Goal: Task Accomplishment & Management: Manage account settings

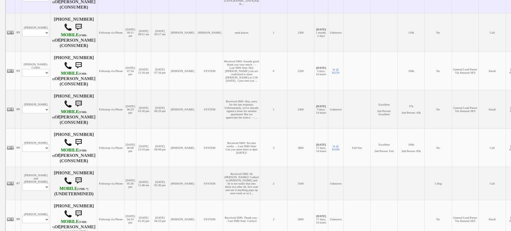
scroll to position [202, 0]
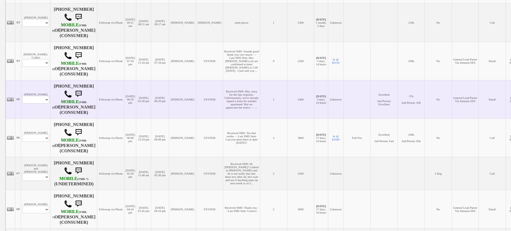
click at [32, 103] on td "Jaqueline Garcia Profile Edit Print Email Externally (Will Not Be Tracked In CR…" at bounding box center [35, 99] width 29 height 38
click at [31, 104] on select "Profile Edit Print Email Externally (Will Not Be Tracked In CRM) Closed Deals" at bounding box center [35, 100] width 27 height 8
select select "ChangeURL,/crm/custom/edit_client_form.php?redirect=%2Fcrm%2Fclients.php&id=166…"
click at [22, 103] on select "Profile Edit Print Email Externally (Will Not Be Tracked In CRM) Closed Deals" at bounding box center [35, 100] width 27 height 8
select select
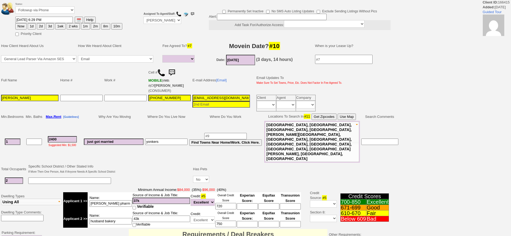
select select
click at [50, 12] on select "Followup via Phone Followup via Email Followup When Section 8 Property Found De…" at bounding box center [44, 9] width 59 height 7
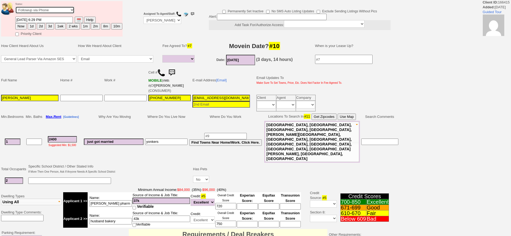
select select "Inactive"
click at [15, 8] on select "Followup via Phone Followup via Email Followup When Section 8 Property Found De…" at bounding box center [44, 9] width 59 height 7
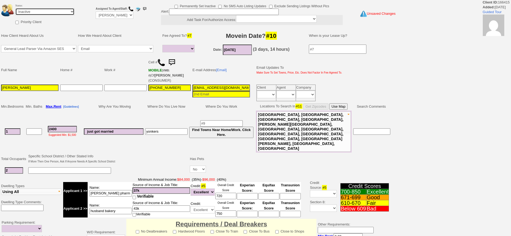
scroll to position [135, 0]
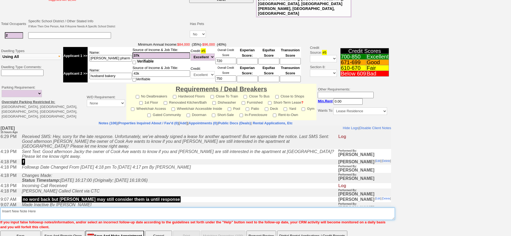
click at [283, 208] on textarea "Insert New Note Here" at bounding box center [197, 214] width 395 height 12
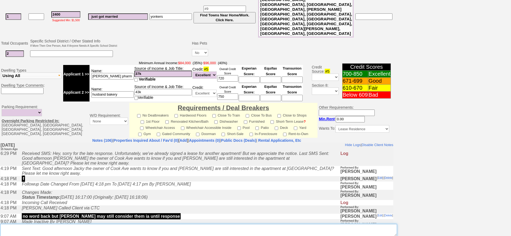
scroll to position [153, 0]
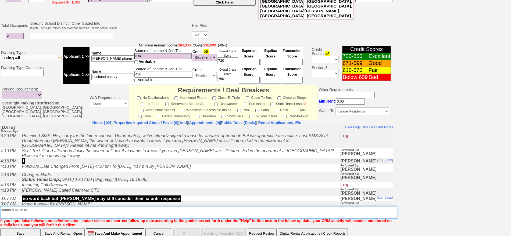
type textarea "found a place ia"
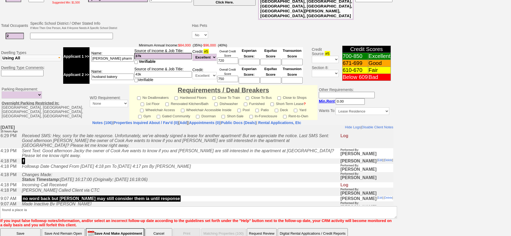
click input "Save" at bounding box center [20, 234] width 40 height 11
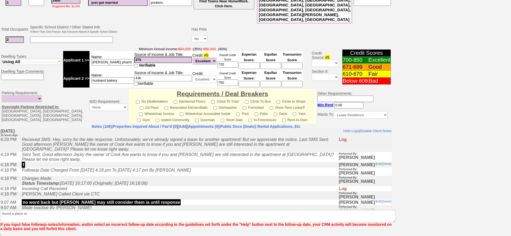
scroll to position [131, 0]
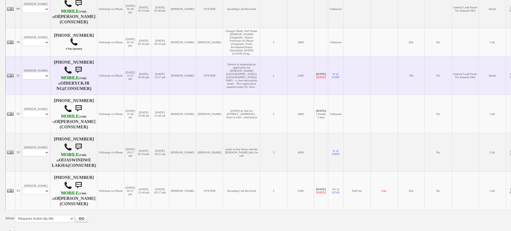
scroll to position [458, 0]
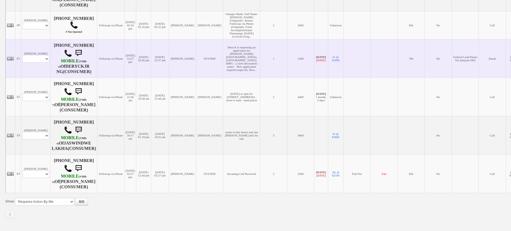
click at [40, 67] on td "Deryck Ng Profile Edit Print Email Externally (Will Not Be Tracked In CRM) Clos…" at bounding box center [35, 58] width 29 height 38
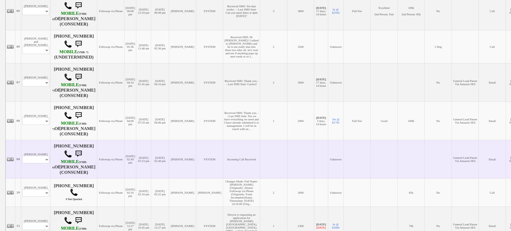
scroll to position [290, 0]
click at [38, 164] on select "Profile Edit Print Email Externally (Will Not Be Tracked In CRM) Closed Deals" at bounding box center [35, 161] width 27 height 8
select select "ChangeURL,/crm/custom/edit_client_form.php?redirect=%2Fcrm%2Fclients.php&id=166…"
click at [22, 164] on select "Profile Edit Print Email Externally (Will Not Be Tracked In CRM) Closed Deals" at bounding box center [35, 161] width 27 height 8
select select
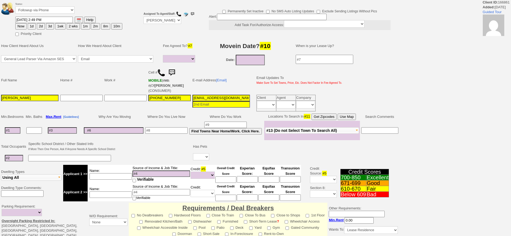
select select
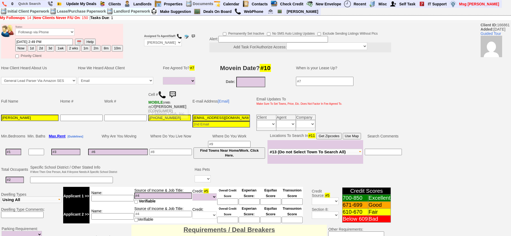
click at [164, 94] on img at bounding box center [162, 95] width 8 height 8
click at [221, 13] on link "Deals On Board" at bounding box center [217, 11] width 33 height 7
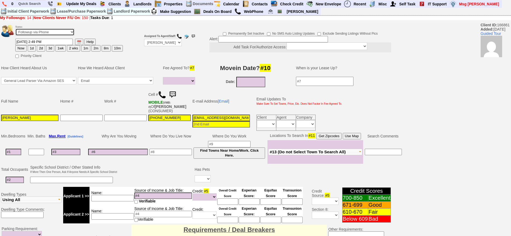
click at [53, 33] on select "Followup via Phone Followup via Email Followup When Section 8 Property Found De…" at bounding box center [44, 32] width 59 height 7
select select "Inactive"
click at [15, 30] on select "Followup via Phone Followup via Email Followup When Section 8 Property Found De…" at bounding box center [44, 32] width 59 height 7
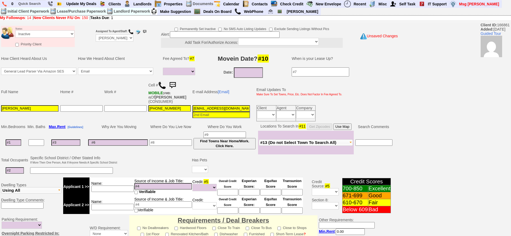
drag, startPoint x: 516, startPoint y: 200, endPoint x: 516, endPoint y: 169, distance: 30.4
click at [511, 200] on html "0 Bookmark This Page Organize Update My Deals Clients Add New Client" at bounding box center [255, 192] width 511 height 385
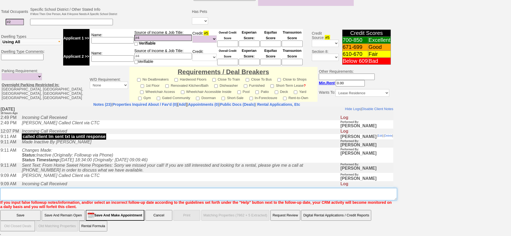
click at [284, 193] on textarea "Insert New Note Here" at bounding box center [198, 194] width 397 height 12
type textarea "called again lm ia until response"
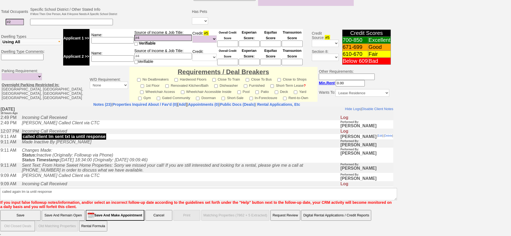
click input "Save" at bounding box center [20, 215] width 40 height 11
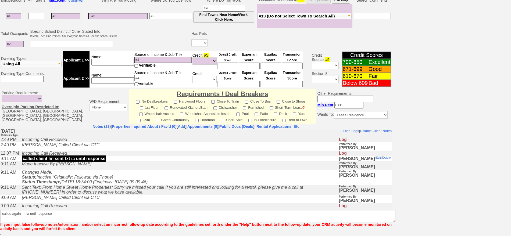
scroll to position [127, 0]
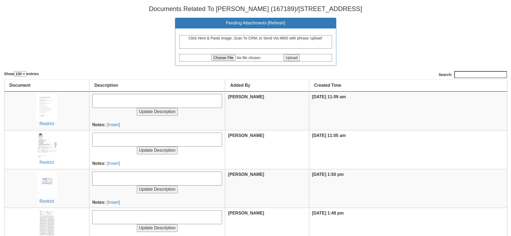
select select "100"
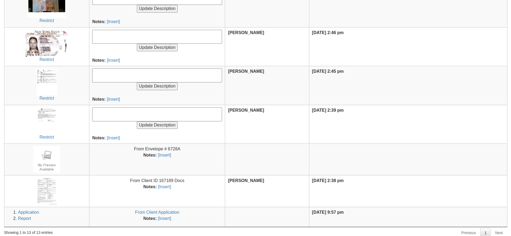
scroll to position [338, 0]
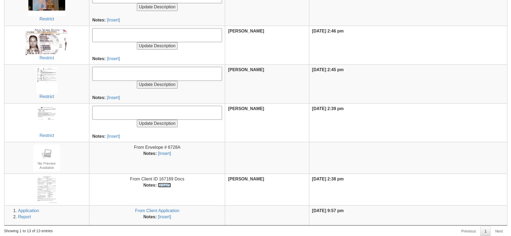
click at [165, 187] on link "[Insert]" at bounding box center [164, 185] width 13 height 5
click at [140, 112] on textarea at bounding box center [157, 113] width 130 height 14
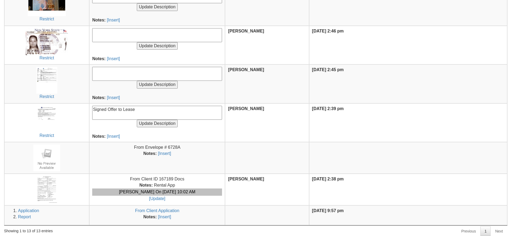
type textarea "Signed Offer to Lease"
click at [137, 120] on input "Update Description" at bounding box center [157, 124] width 41 height 8
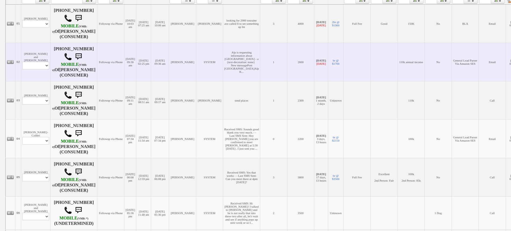
scroll to position [135, 0]
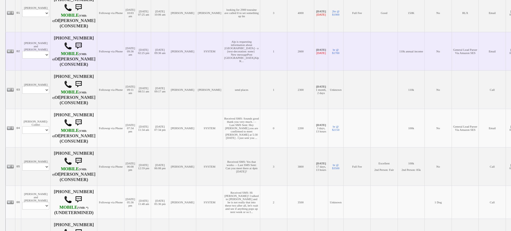
click at [37, 68] on td "[PERSON_NAME] and [PERSON_NAME] Profile Edit Print Email Externally (Will Not B…" at bounding box center [35, 51] width 29 height 38
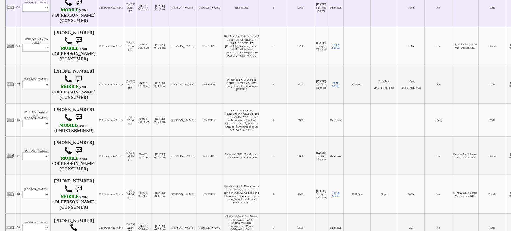
scroll to position [202, 0]
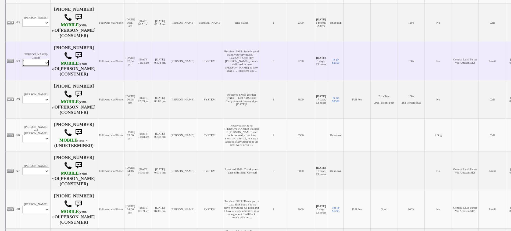
click at [42, 67] on select "Profile Edit Print Email Externally (Will Not Be Tracked In CRM) Closed Deals" at bounding box center [35, 63] width 27 height 8
select select "ChangeURL,/crm/custom/edit_client_form.php?redirect=%2Fcrm%2Fclients.php&id=165…"
click at [22, 67] on select "Profile Edit Print Email Externally (Will Not Be Tracked In CRM) Closed Deals" at bounding box center [35, 63] width 27 height 8
select select
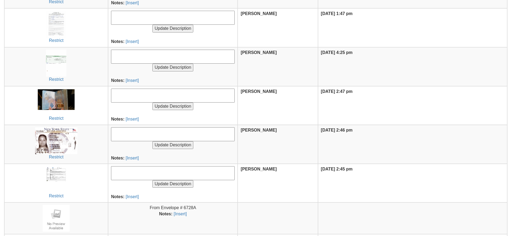
scroll to position [303, 0]
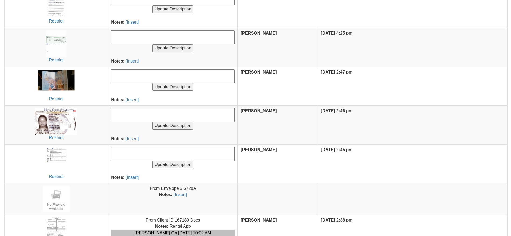
click at [137, 155] on textarea at bounding box center [173, 154] width 124 height 14
type textarea "P"
type textarea "Lotus Prop Card"
click at [153, 161] on input "Update Description" at bounding box center [173, 165] width 41 height 8
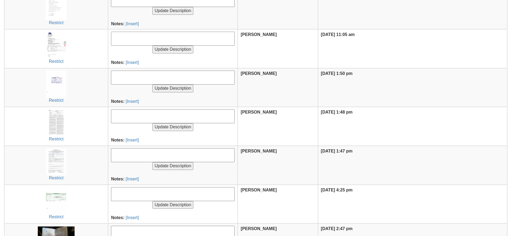
scroll to position [202, 0]
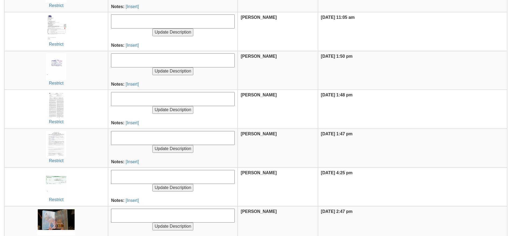
click at [130, 143] on textarea at bounding box center [173, 138] width 124 height 14
type textarea "J"
type textarea "Signed Flood and Lead Disclosures"
click at [153, 145] on input "Update Description" at bounding box center [173, 149] width 41 height 8
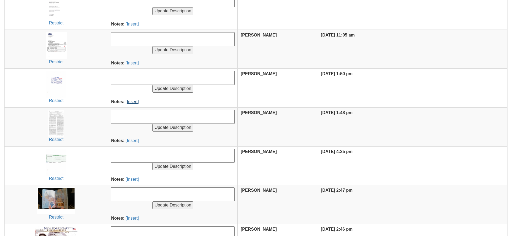
scroll to position [235, 0]
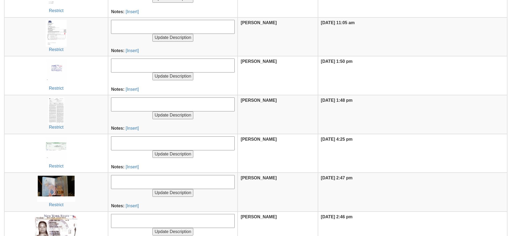
click at [137, 146] on textarea at bounding box center [173, 144] width 124 height 14
type textarea "Check for Balance of Broker Fee"
click at [153, 151] on input "Update Description" at bounding box center [173, 155] width 41 height 8
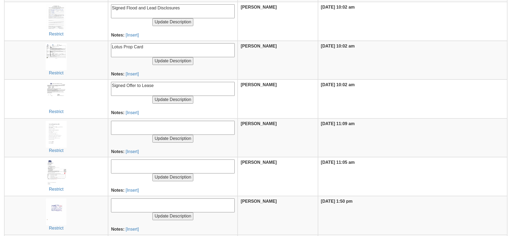
scroll to position [135, 0]
click at [136, 162] on textarea at bounding box center [173, 167] width 124 height 14
type textarea "Closing Letter"
click at [153, 174] on input "Update Description" at bounding box center [173, 178] width 41 height 8
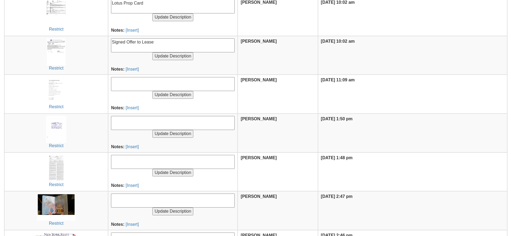
scroll to position [235, 0]
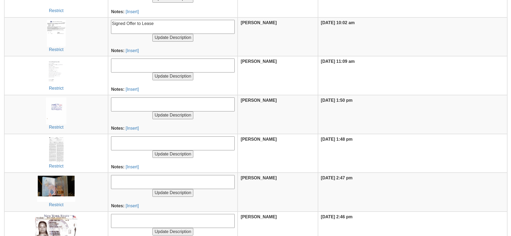
click at [129, 140] on textarea at bounding box center [173, 144] width 124 height 14
type textarea "S"
type textarea "Signed Lease"
click at [153, 151] on input "Update Description" at bounding box center [173, 155] width 41 height 8
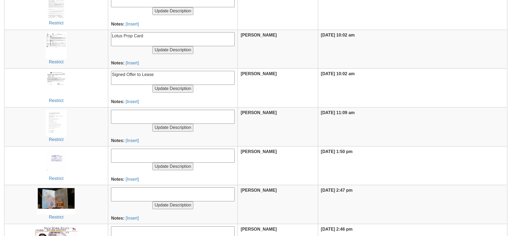
scroll to position [269, 0]
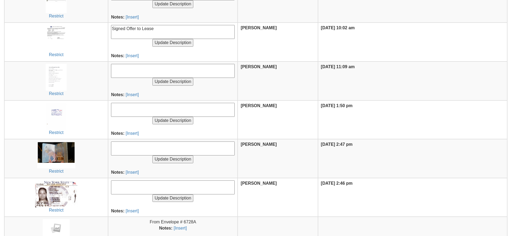
click at [122, 151] on textarea at bounding box center [173, 149] width 124 height 14
type textarea "Client ID"
click at [153, 156] on input "Update Description" at bounding box center [173, 160] width 41 height 8
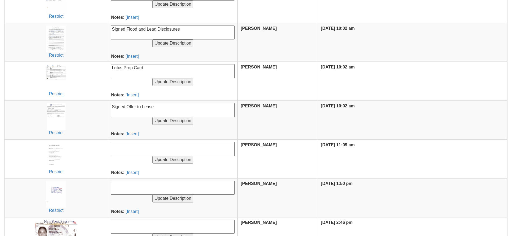
scroll to position [235, 0]
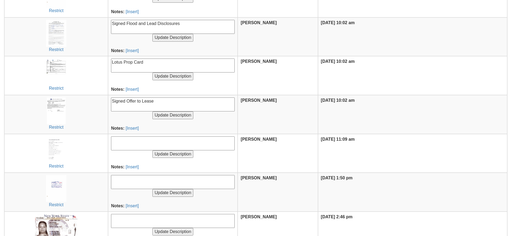
click at [133, 184] on textarea at bounding box center [173, 182] width 124 height 14
type textarea "Check for $600 cash retainer"
click at [153, 189] on input "Update Description" at bounding box center [173, 193] width 41 height 8
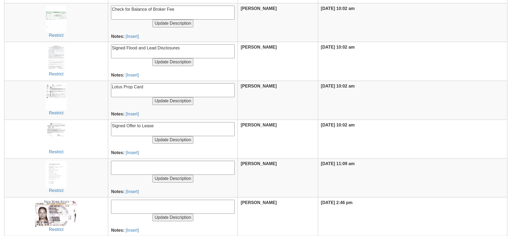
scroll to position [336, 0]
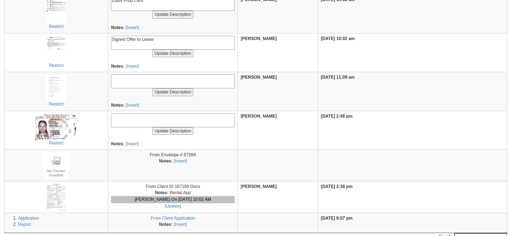
click at [130, 123] on textarea at bounding box center [173, 121] width 124 height 14
type textarea "client id"
click at [153, 128] on input "Update Description" at bounding box center [173, 132] width 41 height 8
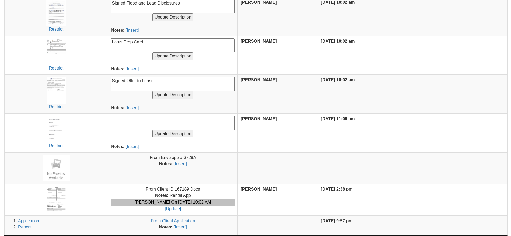
scroll to position [336, 0]
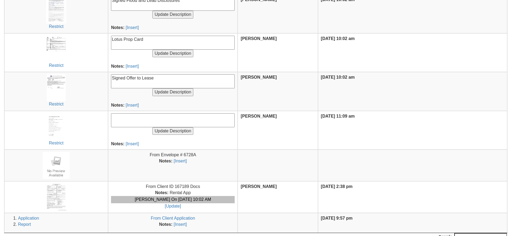
click at [130, 115] on textarea at bounding box center [173, 121] width 124 height 14
type textarea "payment request form"
click at [153, 128] on input "Update Description" at bounding box center [173, 132] width 41 height 8
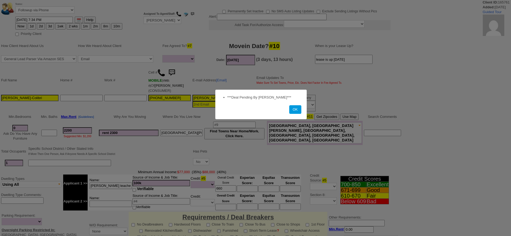
select select
click at [298, 111] on button "OK" at bounding box center [295, 109] width 12 height 9
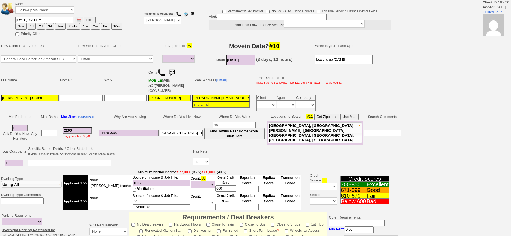
click at [32, 26] on button "1d" at bounding box center [32, 26] width 8 height 6
type input "08/29/2025 10:03 AM"
drag, startPoint x: 498, startPoint y: 87, endPoint x: 516, endPoint y: 249, distance: 162.9
click at [511, 236] on html "Client ID: 165761 Added: 1 month Ago Guided Tour Status: Followup via Phone Fol…" at bounding box center [255, 193] width 511 height 386
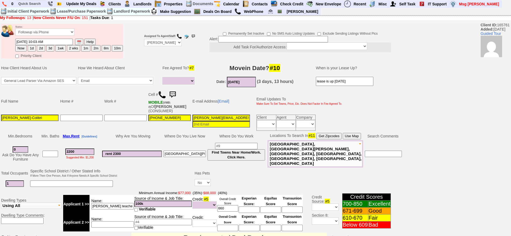
scroll to position [146, 0]
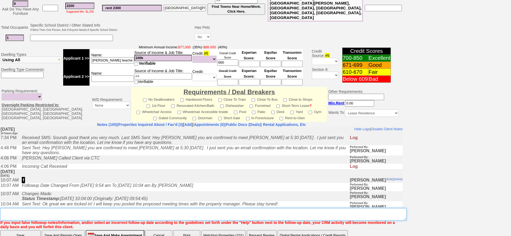
click at [263, 210] on textarea "Insert New Note Here" at bounding box center [203, 214] width 406 height 12
type textarea "f"
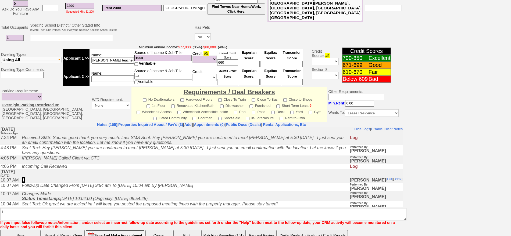
click input "Save" at bounding box center [20, 236] width 40 height 11
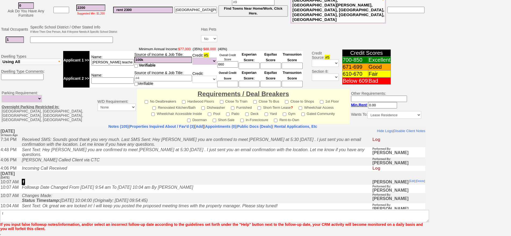
scroll to position [140, 0]
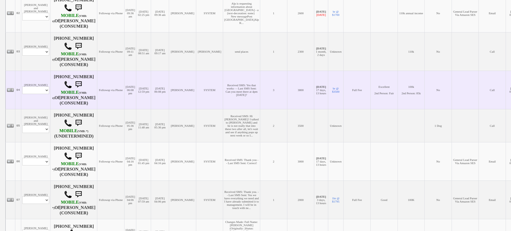
scroll to position [202, 0]
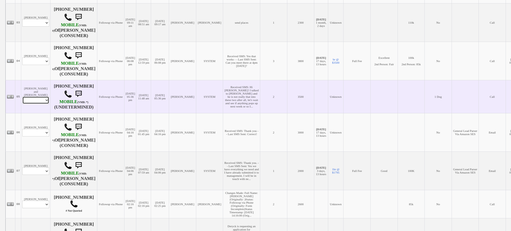
click at [37, 104] on select "Profile Edit Print Email Externally (Will Not Be Tracked In CRM) Closed Deals" at bounding box center [35, 101] width 27 height 8
select select "ChangeURL,/crm/custom/edit_client_form.php?redirect=%2Fcrm%2Fclients.php&id=165…"
click at [22, 103] on select "Profile Edit Print Email Externally (Will Not Be Tracked In CRM) Closed Deals" at bounding box center [35, 101] width 27 height 8
select select
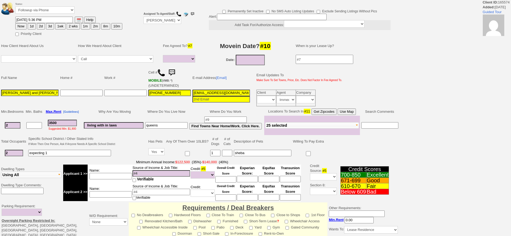
select select
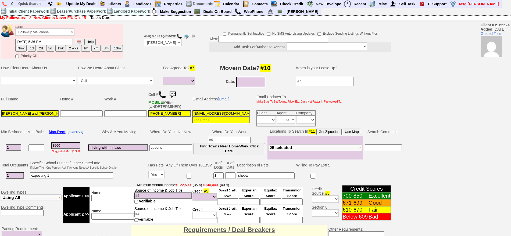
click at [175, 89] on td "Cell # MOBILE (VMB: *) (UNDETERMINED)" at bounding box center [170, 99] width 44 height 21
click at [175, 93] on img at bounding box center [172, 95] width 11 height 11
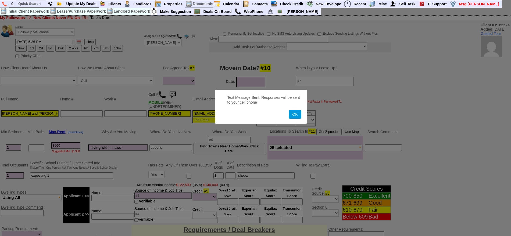
click at [289, 110] on button "OK" at bounding box center [295, 114] width 12 height 9
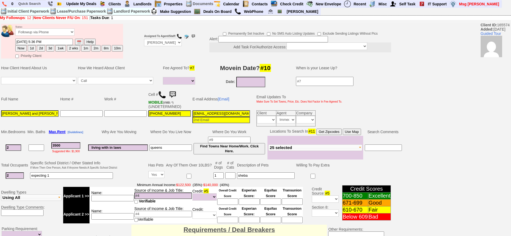
click at [60, 49] on button "1wk" at bounding box center [60, 48] width 10 height 6
type input "09/04/2025 10:03 AM"
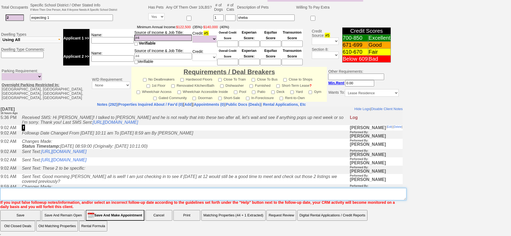
click at [277, 193] on textarea "Insert New Note Here" at bounding box center [203, 194] width 406 height 12
type textarea "f"
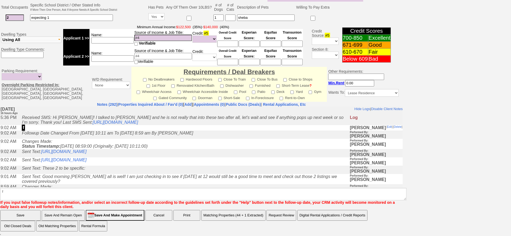
click input "Save" at bounding box center [20, 215] width 40 height 11
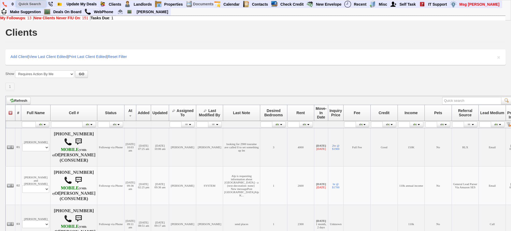
click at [34, 2] on input "text" at bounding box center [31, 4] width 30 height 7
paste input "[PERSON_NAME]"
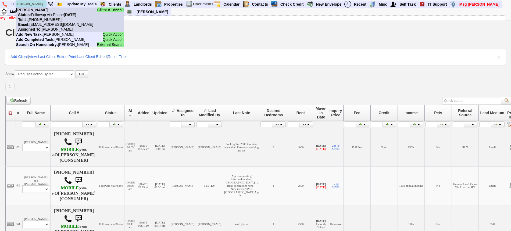
type input "[PERSON_NAME]"
click at [41, 17] on nobr "Status: Followup via Phone Friday, August 29th, 2025" at bounding box center [46, 15] width 60 height 4
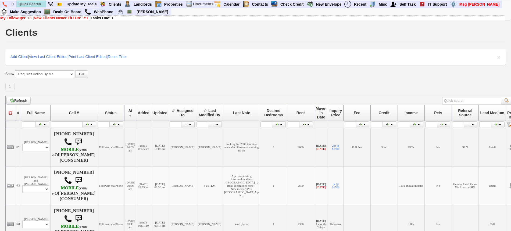
scroll to position [0, 0]
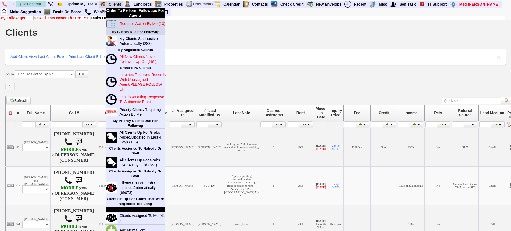
click at [126, 21] on link "Requires Action By Me (13)" at bounding box center [143, 23] width 52 height 7
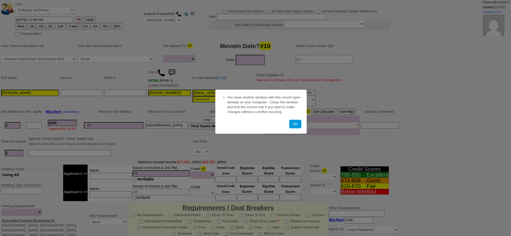
select select
click at [293, 126] on button "OK" at bounding box center [295, 124] width 12 height 9
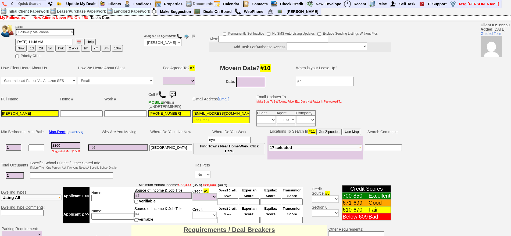
drag, startPoint x: 45, startPoint y: 30, endPoint x: 41, endPoint y: 34, distance: 5.7
click at [44, 30] on select "Followup via Phone Followup via Email Followup When Section 8 Property Found De…" at bounding box center [44, 32] width 59 height 7
select select "Inactive"
click at [15, 30] on select "Followup via Phone Followup via Email Followup When Section 8 Property Found De…" at bounding box center [44, 32] width 59 height 7
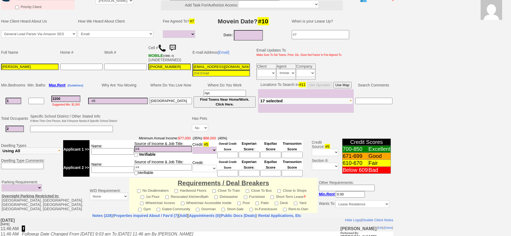
scroll to position [149, 0]
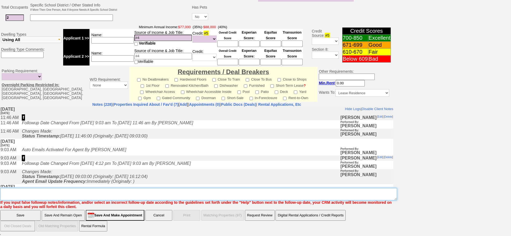
click at [259, 199] on textarea "Insert New Note Here" at bounding box center [198, 194] width 397 height 12
click at [256, 195] on textarea "Insert New Note Here" at bounding box center [198, 194] width 397 height 12
type textarea "IA"
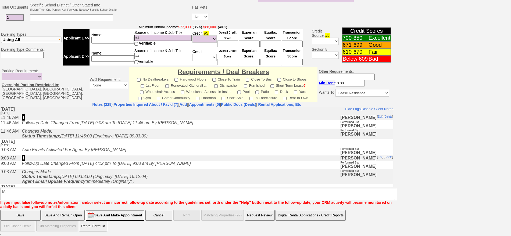
click input "Save" at bounding box center [20, 215] width 40 height 11
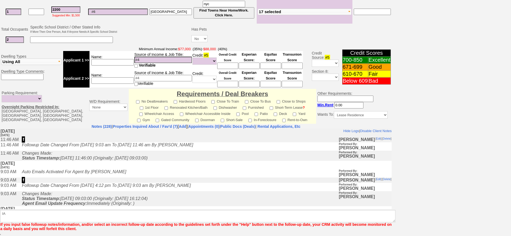
scroll to position [127, 0]
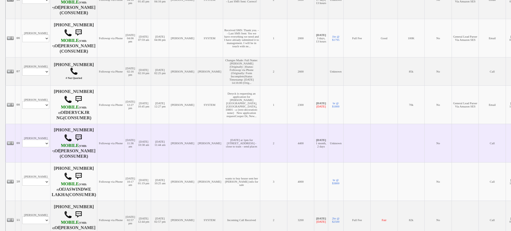
scroll to position [379, 0]
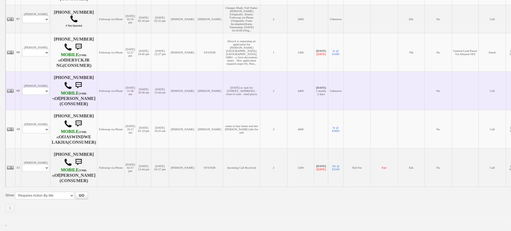
click at [39, 110] on td "[PERSON_NAME] Profile Edit Print Email Externally (Will Not Be Tracked In CRM) …" at bounding box center [35, 91] width 29 height 38
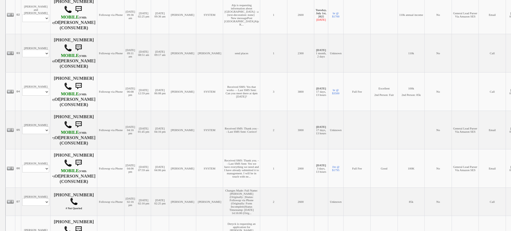
scroll to position [148, 0]
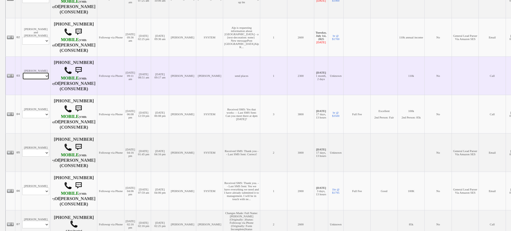
click at [42, 80] on select "Profile Edit Print Email Externally (Will Not Be Tracked In CRM) Closed Deals" at bounding box center [35, 76] width 27 height 8
select select "ChangeURL,/crm/custom/edit_client_form.php?redirect=%2Fcrm%2Fclients.php&id=167…"
click at [22, 80] on select "Profile Edit Print Email Externally (Will Not Be Tracked In CRM) Closed Deals" at bounding box center [35, 76] width 27 height 8
select select
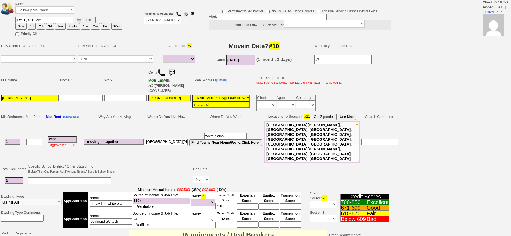
select select
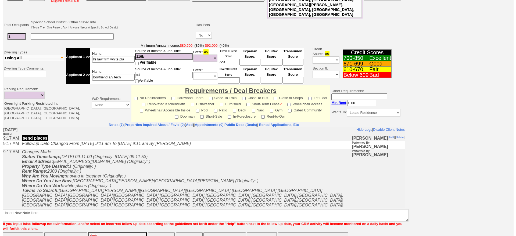
scroll to position [166, 0]
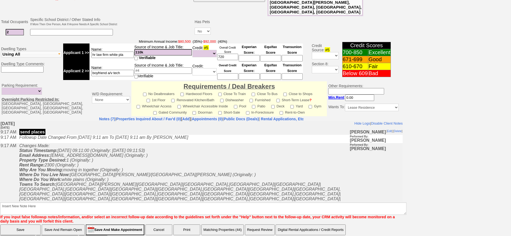
click at [224, 225] on button "Matching Properties (44)" at bounding box center [222, 230] width 43 height 11
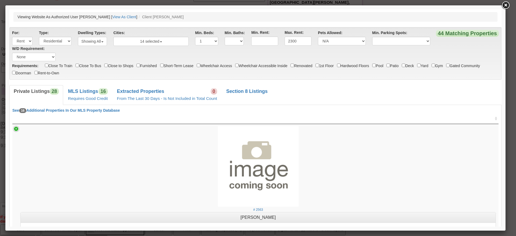
scroll to position [0, 0]
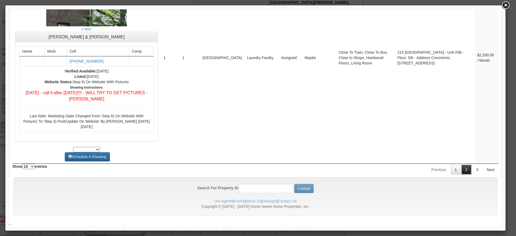
click at [462, 172] on link "2" at bounding box center [467, 170] width 10 height 10
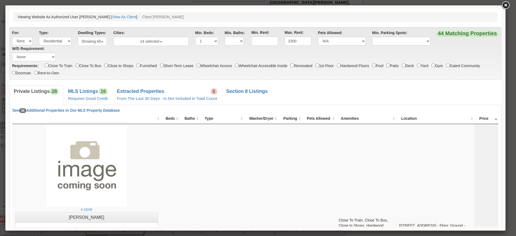
scroll to position [322, 0]
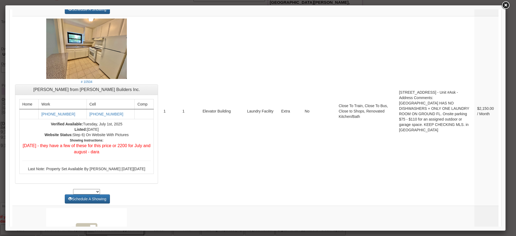
drag, startPoint x: 500, startPoint y: 211, endPoint x: 511, endPoint y: 62, distance: 149.2
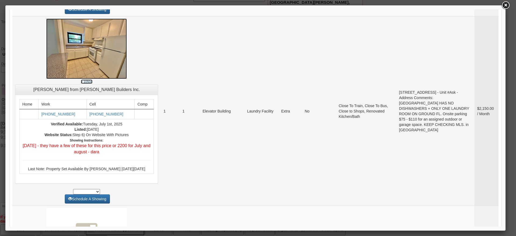
click at [61, 53] on img at bounding box center [86, 49] width 81 height 61
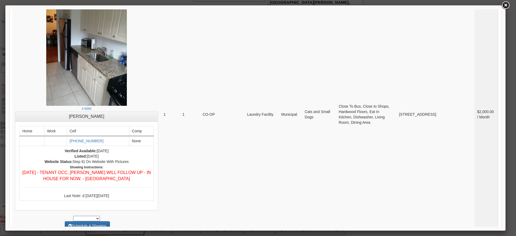
scroll to position [2221, 0]
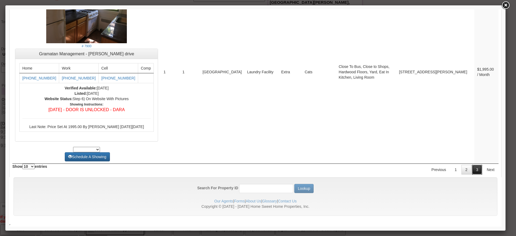
click at [474, 170] on link "3" at bounding box center [477, 170] width 10 height 10
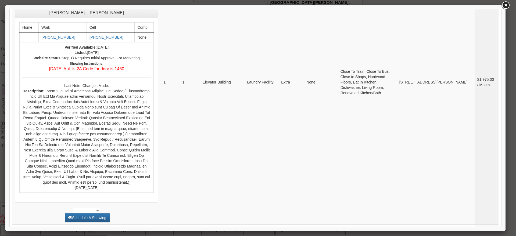
scroll to position [0, 0]
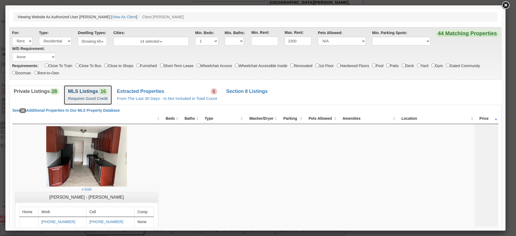
click at [96, 99] on small "Requires Good Credit" at bounding box center [88, 98] width 40 height 5
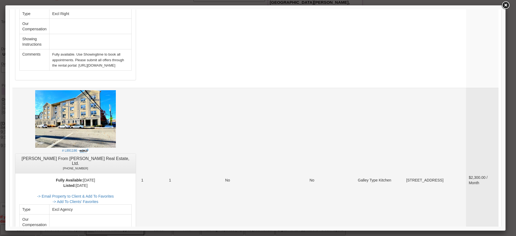
scroll to position [504, 0]
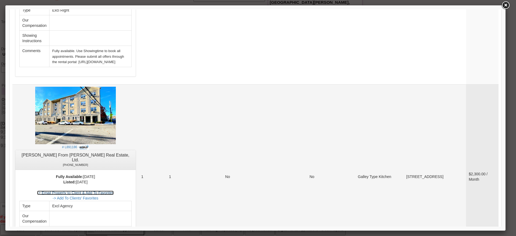
click at [114, 191] on link "-> Email Property to Client & Add To Favorites" at bounding box center [75, 193] width 77 height 4
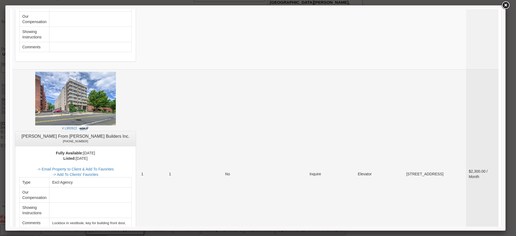
scroll to position [740, 0]
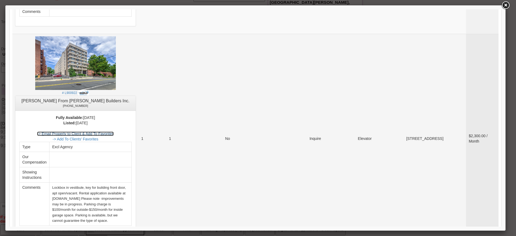
click at [114, 132] on link "-> Email Property to Client & Add To Favorites" at bounding box center [75, 134] width 77 height 4
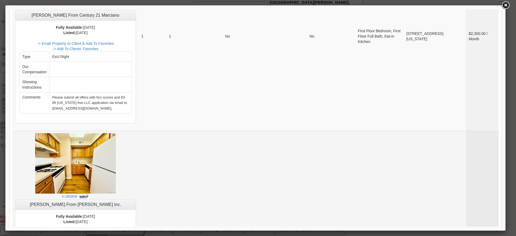
scroll to position [1076, 0]
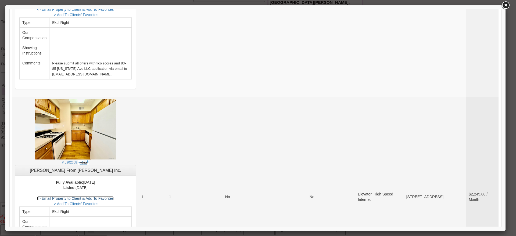
click at [114, 197] on link "-> Email Property to Client & Add To Favorites" at bounding box center [75, 199] width 77 height 4
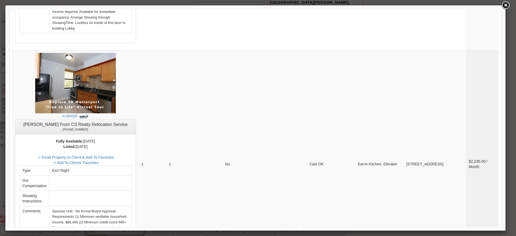
scroll to position [1311, 0]
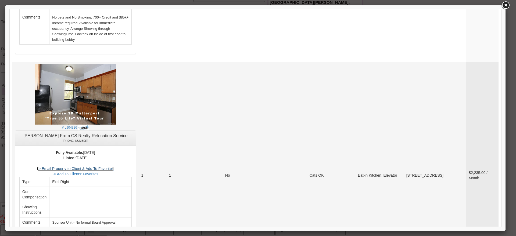
click at [114, 167] on link "-> Email Property to Client & Add To Favorites" at bounding box center [75, 169] width 77 height 4
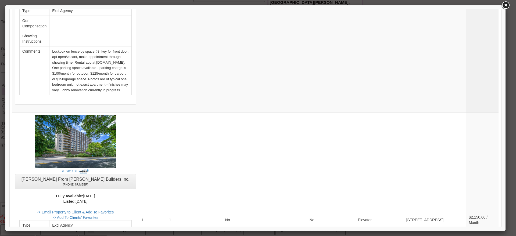
scroll to position [2004, 0]
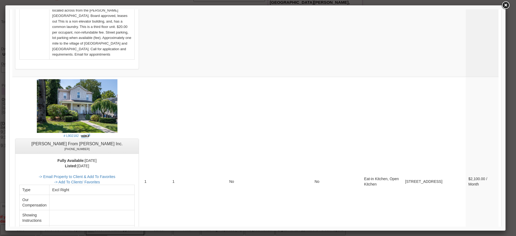
scroll to position [361, 0]
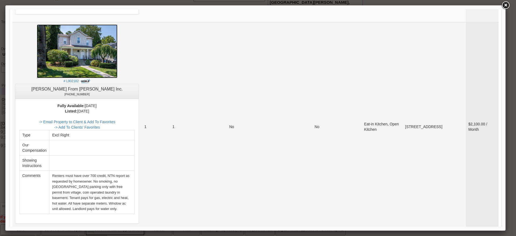
click at [88, 54] on img at bounding box center [77, 51] width 81 height 54
click at [106, 120] on link "-> Email Property to Client & Add To Favorites" at bounding box center [77, 122] width 77 height 4
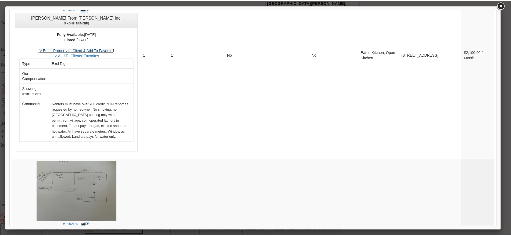
scroll to position [303, 0]
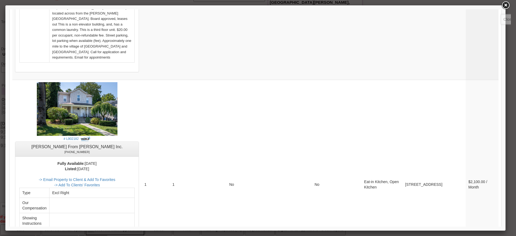
click at [506, 7] on link at bounding box center [506, 6] width 10 height 10
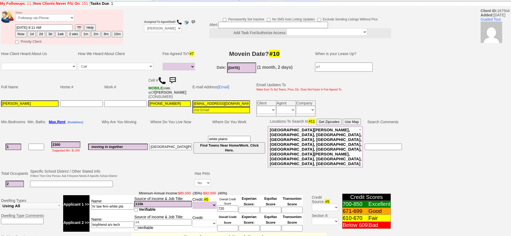
scroll to position [0, 0]
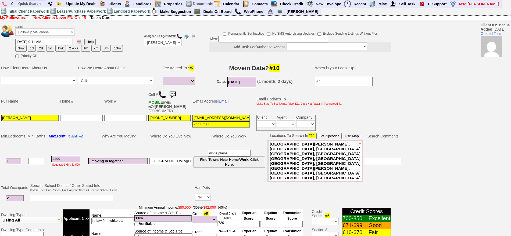
click at [32, 47] on button "1d" at bounding box center [32, 48] width 8 height 6
type input "08/29/2025 10:27 AM"
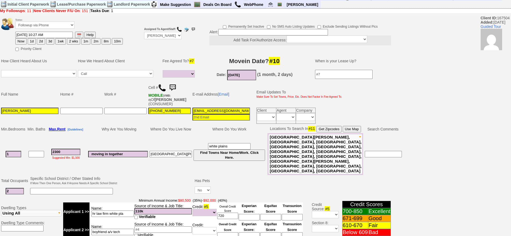
click at [353, 129] on button "Use Map" at bounding box center [352, 129] width 18 height 6
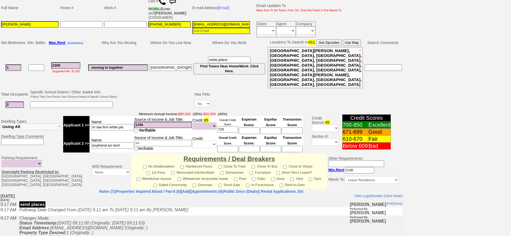
scroll to position [166, 0]
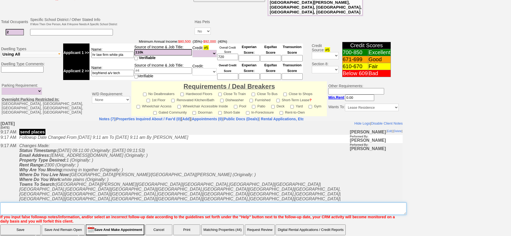
click at [279, 203] on textarea "Insert New Note Here" at bounding box center [203, 209] width 406 height 12
type textarea "fu on matches"
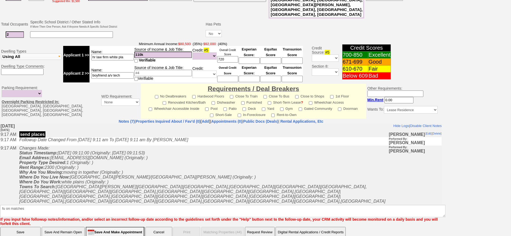
click input "Save" at bounding box center [20, 232] width 40 height 11
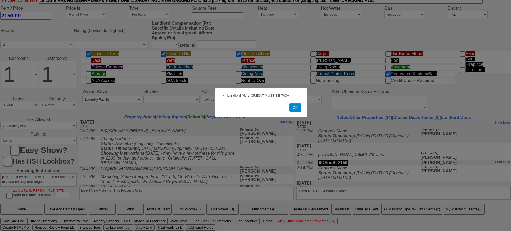
click at [296, 111] on button "OK" at bounding box center [295, 108] width 12 height 9
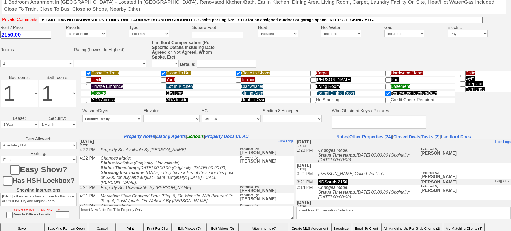
scroll to position [216, 0]
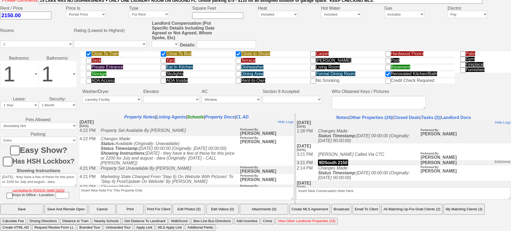
click at [370, 212] on button "Email To Client" at bounding box center [366, 209] width 27 height 11
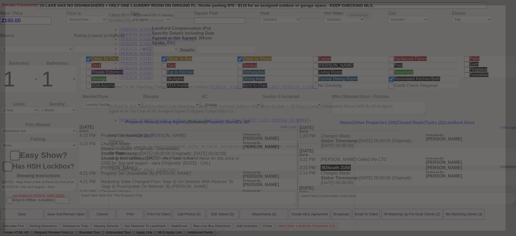
scroll to position [0, 0]
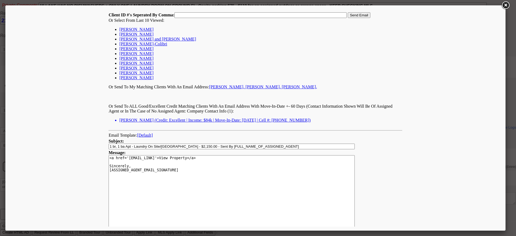
click at [147, 29] on link "Arysbel Rosa Santana" at bounding box center [136, 29] width 34 height 5
type input "167504,"
click at [351, 17] on input "Send Email" at bounding box center [359, 15] width 23 height 6
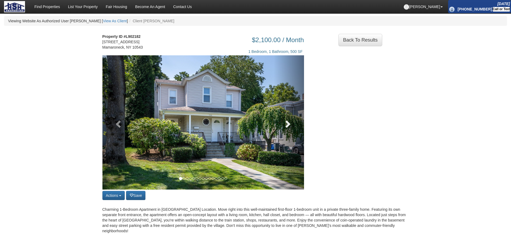
click at [292, 128] on span at bounding box center [288, 124] width 8 height 8
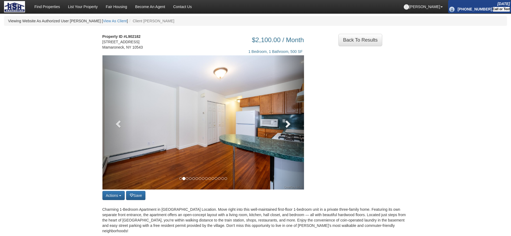
click at [292, 128] on span at bounding box center [288, 124] width 8 height 8
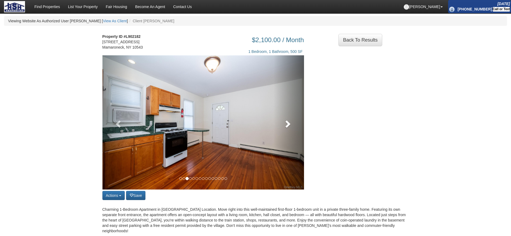
click at [292, 128] on span at bounding box center [288, 124] width 8 height 8
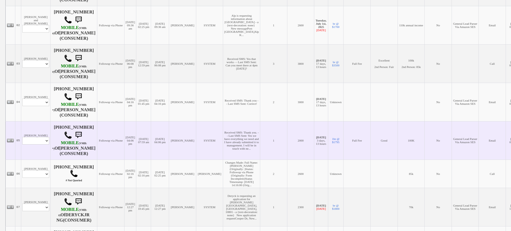
scroll to position [202, 0]
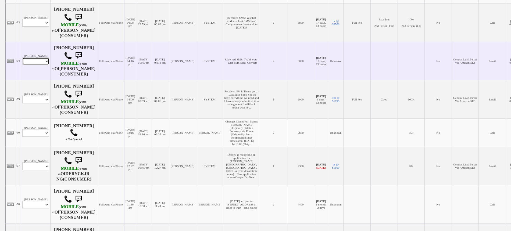
click at [42, 65] on select "Profile Edit Print Email Externally (Will Not Be Tracked In CRM) Closed Deals" at bounding box center [35, 62] width 27 height 8
select select "ChangeURL,/crm/custom/edit_client_form.php?redirect=%2Fcrm%2Fclients.php&id=166…"
click at [22, 65] on select "Profile Edit Print Email Externally (Will Not Be Tracked In CRM) Closed Deals" at bounding box center [35, 62] width 27 height 8
select select
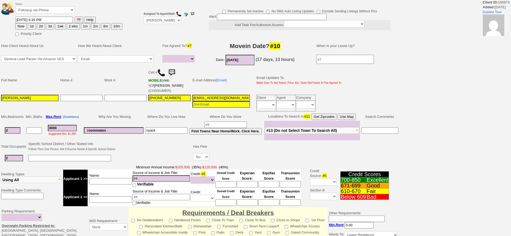
select select
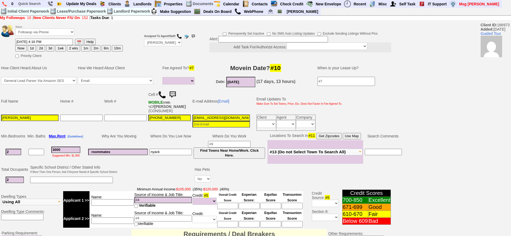
click at [175, 91] on img at bounding box center [172, 95] width 11 height 11
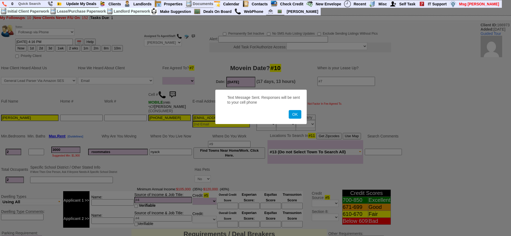
click at [289, 110] on button "OK" at bounding box center [295, 114] width 12 height 9
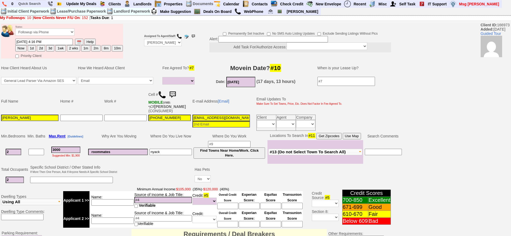
click at [54, 48] on button "3d" at bounding box center [50, 48] width 8 height 6
type input "08/31/2025 10:30 AM"
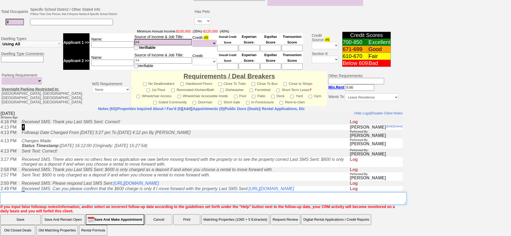
click at [298, 193] on textarea "Insert New Note Here" at bounding box center [203, 199] width 406 height 12
type textarea "f"
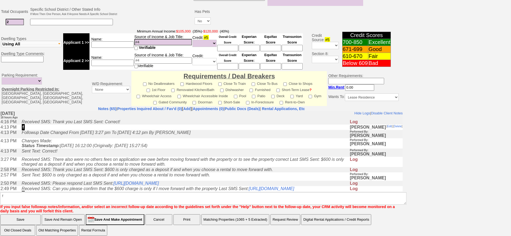
click input "Save" at bounding box center [20, 220] width 40 height 11
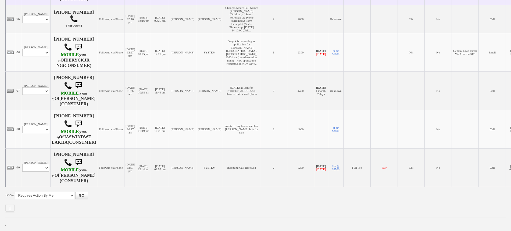
scroll to position [303, 0]
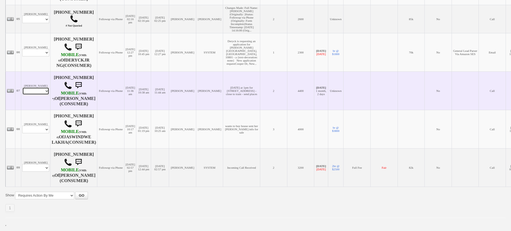
click at [36, 95] on select "Profile Edit Print Email Externally (Will Not Be Tracked In CRM) Closed Deals" at bounding box center [35, 91] width 27 height 8
select select "ChangeURL,/crm/custom/edit_client_form.php?redirect=%2Fcrm%2Fclients.php&id=167…"
click at [22, 95] on select "Profile Edit Print Email Externally (Will Not Be Tracked In CRM) Closed Deals" at bounding box center [35, 91] width 27 height 8
select select
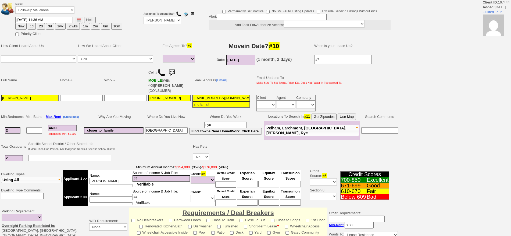
select select
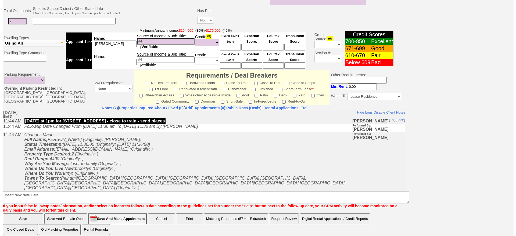
scroll to position [162, 0]
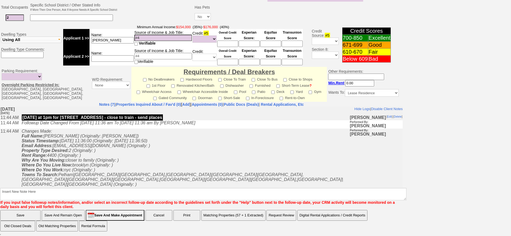
click at [235, 217] on button "Matching Properties (57 + 1 Extracted)" at bounding box center [233, 215] width 64 height 11
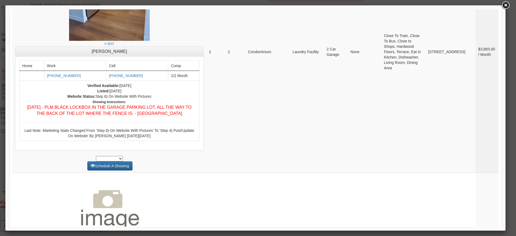
scroll to position [2165, 0]
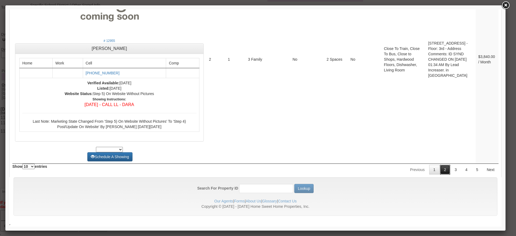
click at [444, 172] on link "2" at bounding box center [445, 170] width 10 height 10
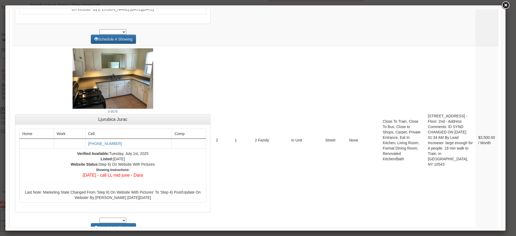
scroll to position [1961, 0]
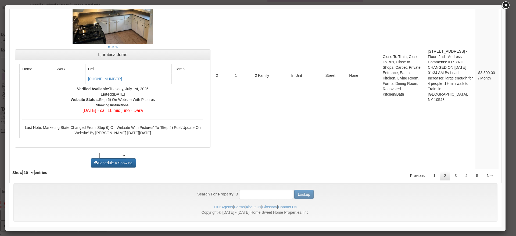
drag, startPoint x: 500, startPoint y: 208, endPoint x: 503, endPoint y: 240, distance: 32.9
click at [452, 171] on link "3" at bounding box center [456, 176] width 10 height 10
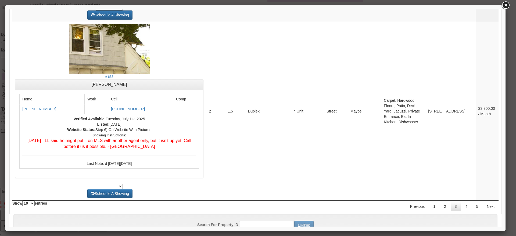
scroll to position [2076, 0]
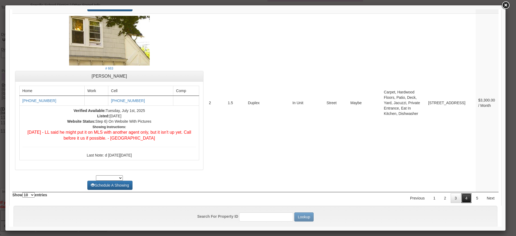
click at [463, 194] on link "4" at bounding box center [467, 199] width 10 height 10
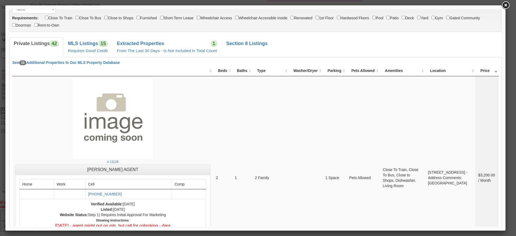
scroll to position [0, 0]
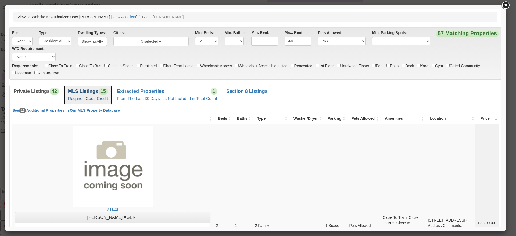
click at [91, 93] on b "MLS Listings" at bounding box center [83, 91] width 30 height 5
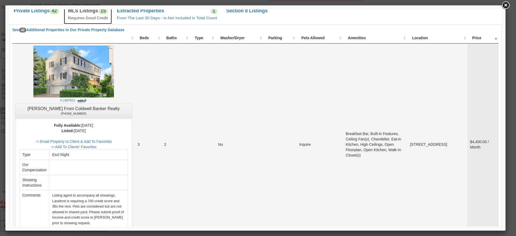
scroll to position [101, 0]
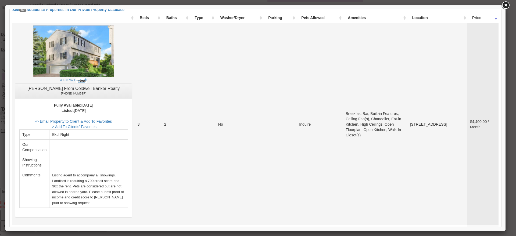
click at [121, 118] on center "Listed: 2025 years, 8 months Ago -> Email Property to Client & Add To Favorites…" at bounding box center [73, 158] width 109 height 100
click at [112, 120] on link "-> Email Property to Client & Add To Favorites" at bounding box center [73, 121] width 77 height 4
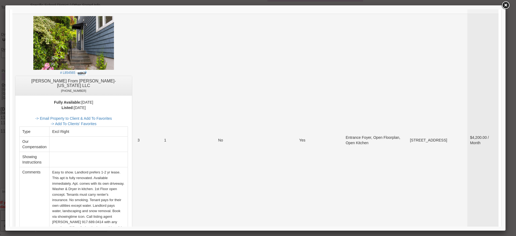
scroll to position [336, 0]
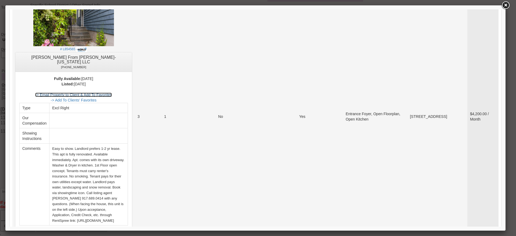
click at [112, 93] on link "-> Email Property to Client & Add To Favorites" at bounding box center [73, 95] width 77 height 4
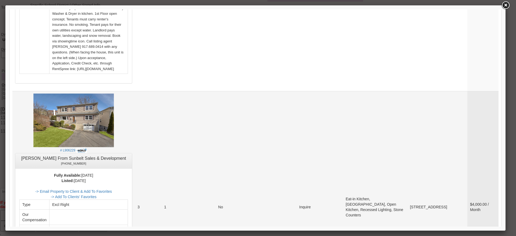
scroll to position [504, 0]
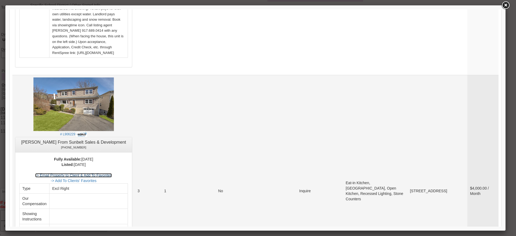
click at [112, 174] on link "-> Email Property to Client & Add To Favorites" at bounding box center [73, 176] width 77 height 4
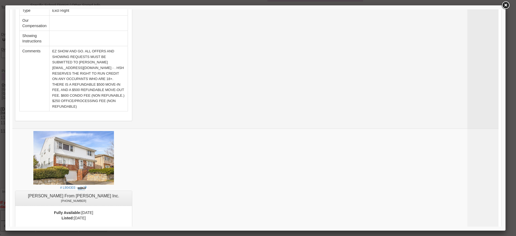
scroll to position [975, 0]
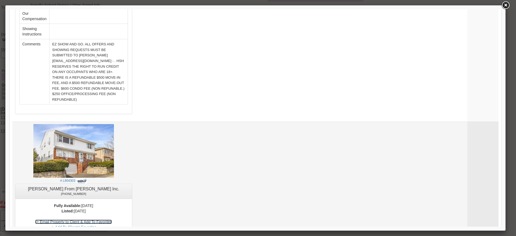
click at [112, 220] on link "-> Email Property to Client & Add To Favorites" at bounding box center [73, 222] width 77 height 4
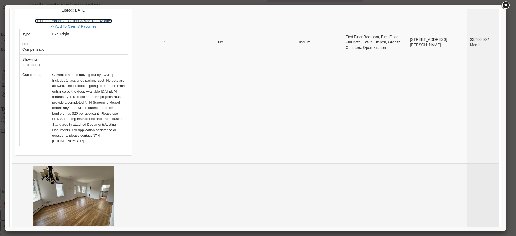
scroll to position [1177, 0]
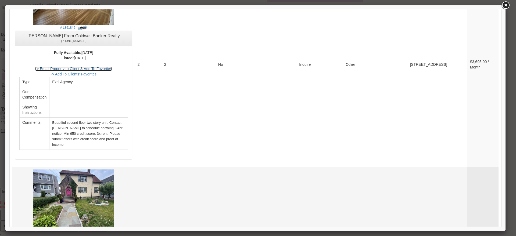
scroll to position [1379, 0]
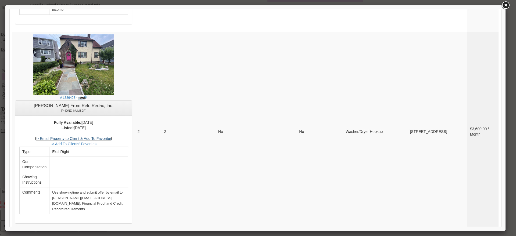
scroll to position [1547, 0]
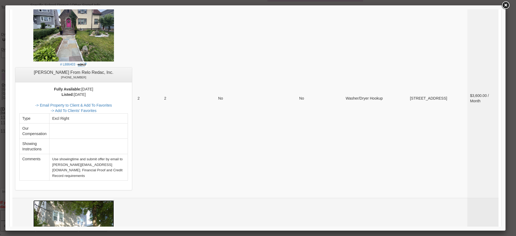
click at [109, 201] on img at bounding box center [73, 230] width 81 height 58
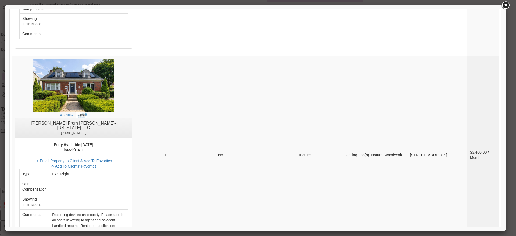
scroll to position [1950, 0]
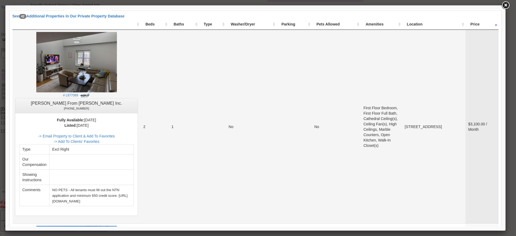
scroll to position [96, 0]
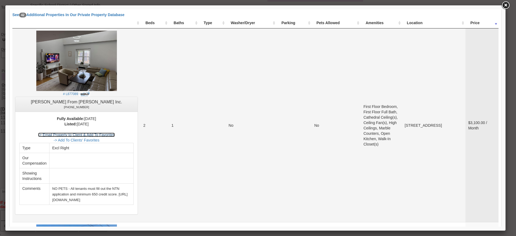
click at [115, 135] on link "-> Email Property to Client & Add To Favorites" at bounding box center [76, 135] width 77 height 4
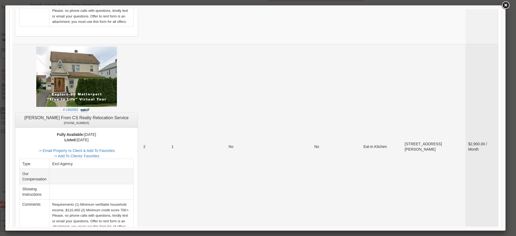
scroll to position [667, 0]
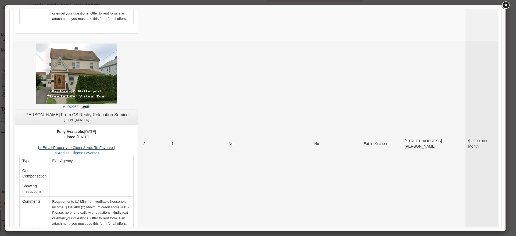
click at [115, 146] on link "-> Email Property to Client & Add To Favorites" at bounding box center [76, 148] width 77 height 4
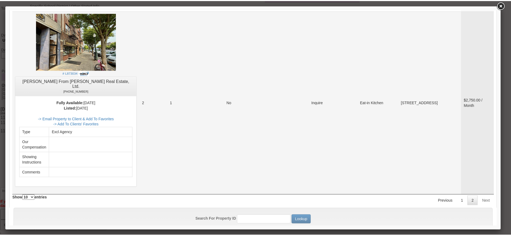
scroll to position [836, 0]
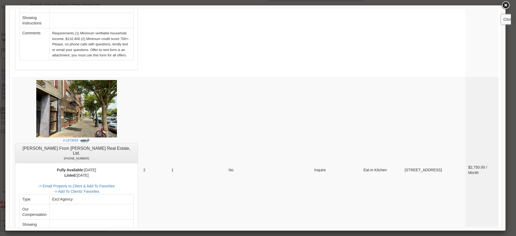
click at [507, 3] on link at bounding box center [506, 6] width 10 height 10
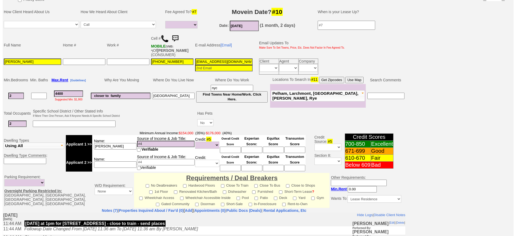
scroll to position [0, 0]
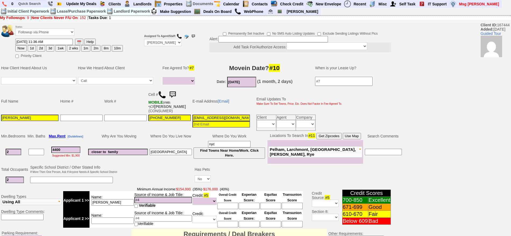
click at [162, 95] on img at bounding box center [162, 95] width 8 height 8
click at [221, 101] on link "[Email]" at bounding box center [224, 101] width 12 height 4
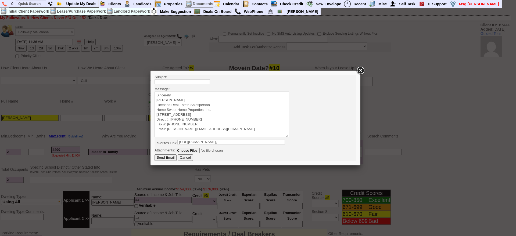
click at [198, 90] on body "Subject: Message: Sincerely, Jorge Guerrero Licensed Real Estate Salesperson Ho…" at bounding box center [256, 118] width 202 height 87
click at [202, 95] on textarea "Sincerely, Jorge Guerrero Licensed Real Estate Salesperson Home Sweet Home Prop…" at bounding box center [222, 115] width 135 height 46
paste textarea "Good Afternoon Diana Vanessa, It was a pleasure speaking with you! I am excited…"
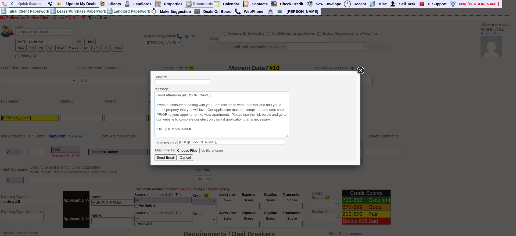
scroll to position [33, 0]
type textarea "Good Afternoon Diana Vanessa, It was a pleasure speaking with you! I am excited…"
click at [199, 81] on input "text" at bounding box center [182, 82] width 55 height 5
type input "Viewing Rentals With Us"
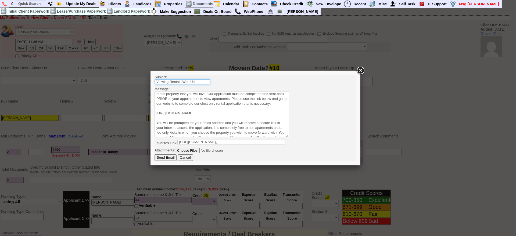
scroll to position [0, 0]
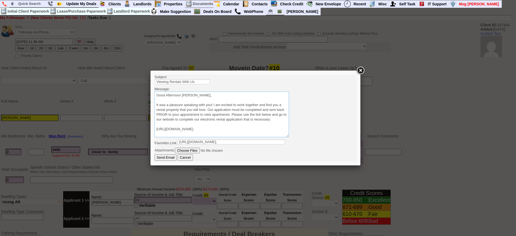
drag, startPoint x: 183, startPoint y: 94, endPoint x: 210, endPoint y: 96, distance: 27.8
click at [210, 96] on textarea "Sincerely, Jorge Guerrero Licensed Real Estate Salesperson Home Sweet Home Prop…" at bounding box center [222, 115] width 135 height 46
type textarea "Good Afternoon Josh It was a pleasure speaking with you! I am excited to work t…"
click at [168, 157] on input "Send Email" at bounding box center [166, 158] width 22 height 6
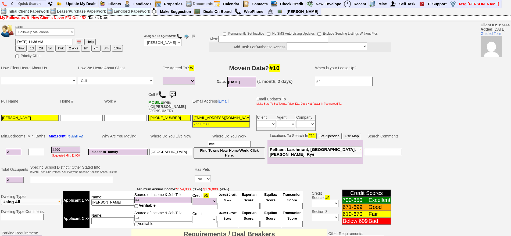
click at [174, 95] on img at bounding box center [172, 95] width 11 height 11
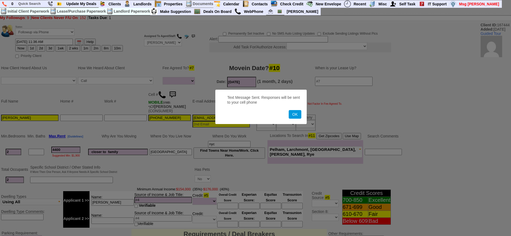
click at [289, 110] on button "OK" at bounding box center [295, 114] width 12 height 9
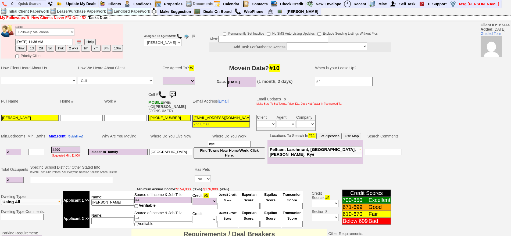
click at [178, 94] on img at bounding box center [172, 95] width 11 height 11
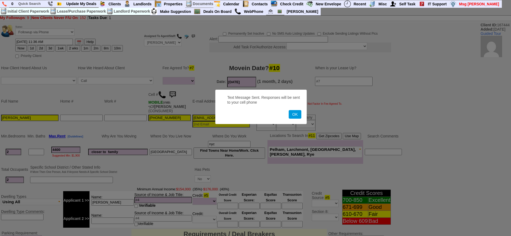
click at [289, 110] on button "OK" at bounding box center [295, 114] width 12 height 9
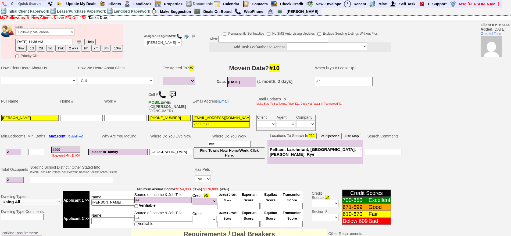
click at [178, 94] on img at bounding box center [172, 95] width 11 height 11
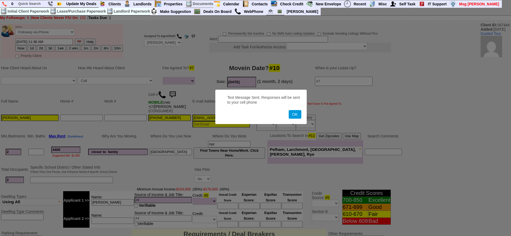
click at [289, 110] on button "OK" at bounding box center [295, 114] width 12 height 9
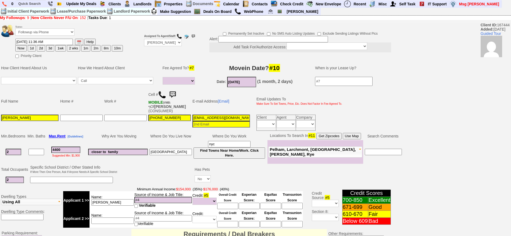
click at [173, 95] on img at bounding box center [172, 95] width 11 height 11
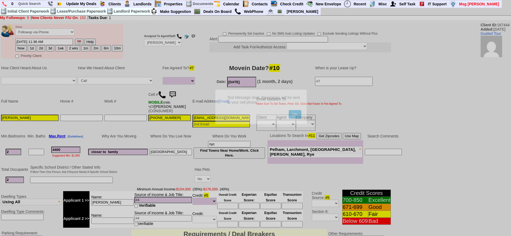
click at [289, 110] on button "OK" at bounding box center [295, 114] width 12 height 9
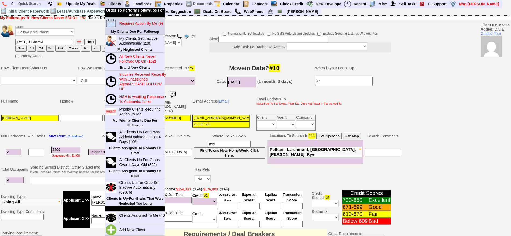
click at [131, 26] on link "Requires Action By Me (9)" at bounding box center [143, 23] width 52 height 7
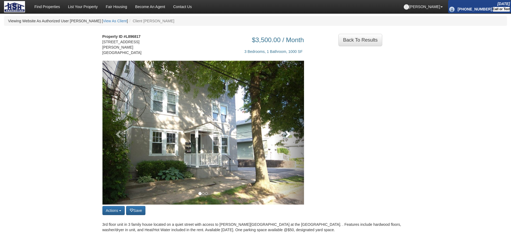
click at [285, 130] on span at bounding box center [288, 134] width 8 height 8
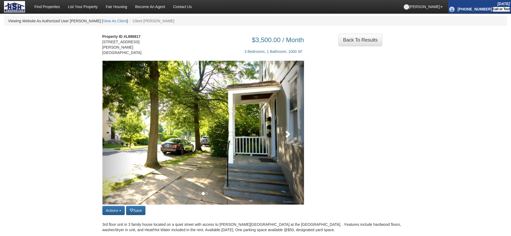
click at [287, 133] on span at bounding box center [288, 134] width 8 height 8
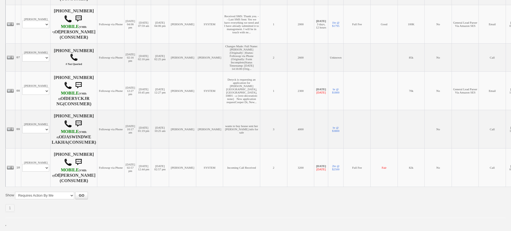
scroll to position [370, 0]
